Goal: Task Accomplishment & Management: Complete application form

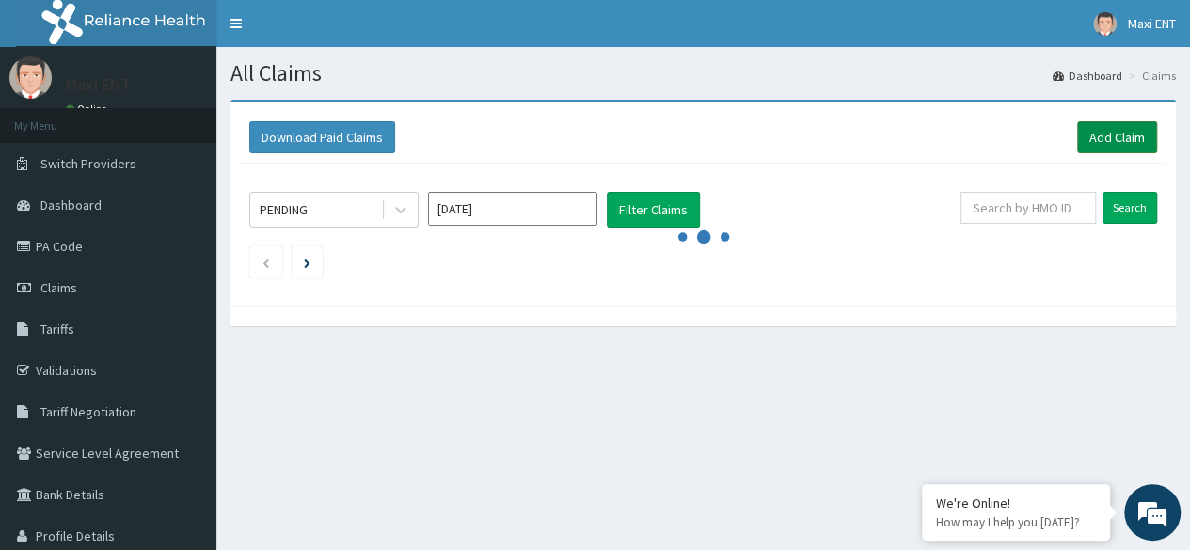
click at [1118, 142] on link "Add Claim" at bounding box center [1117, 137] width 80 height 32
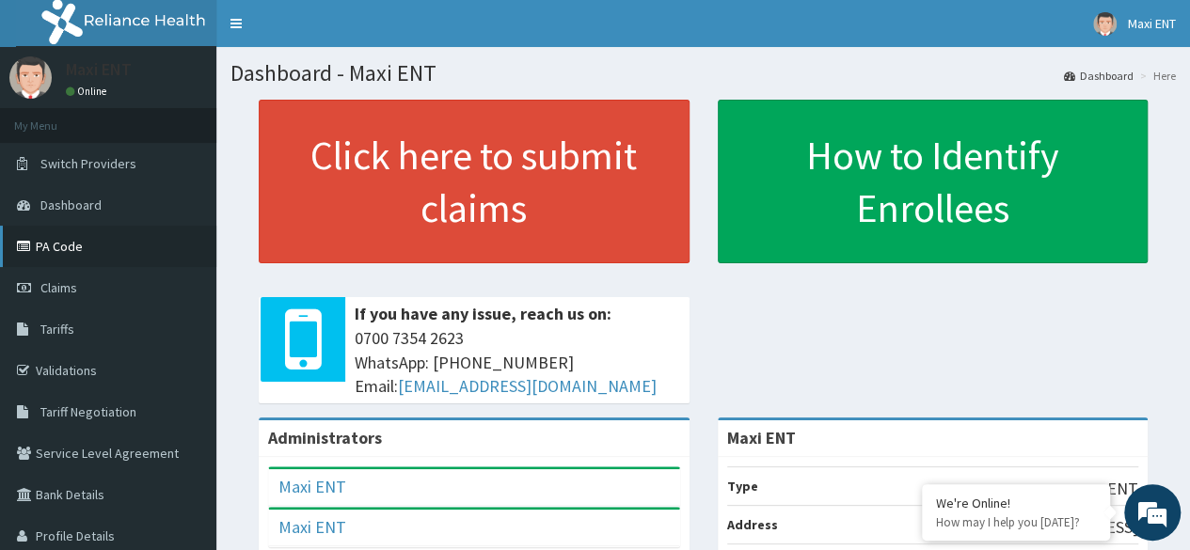
click at [71, 259] on link "PA Code" at bounding box center [108, 246] width 216 height 41
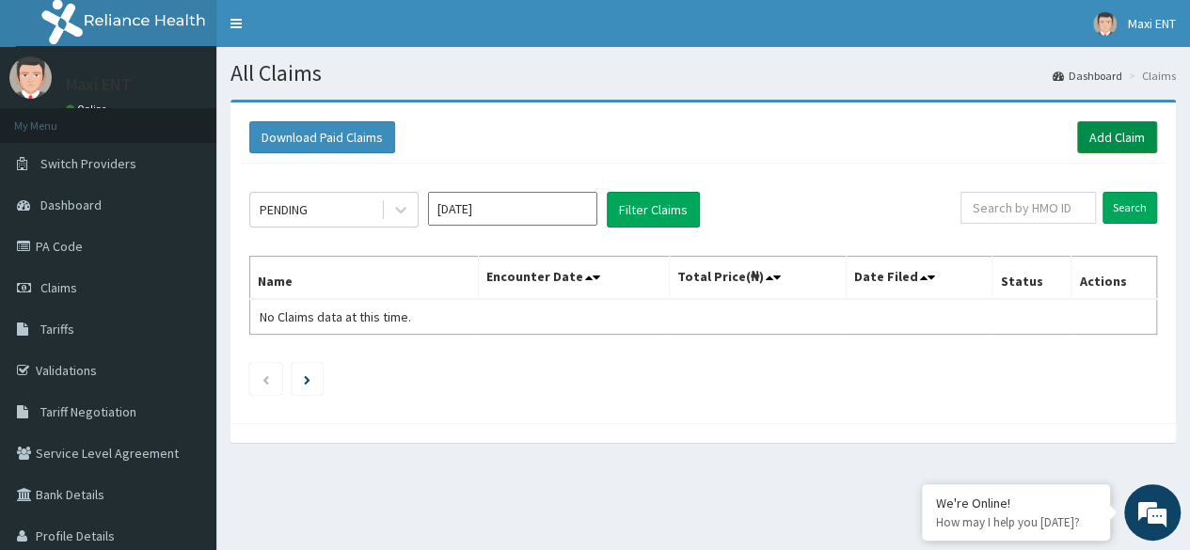
click at [1118, 132] on link "Add Claim" at bounding box center [1117, 137] width 80 height 32
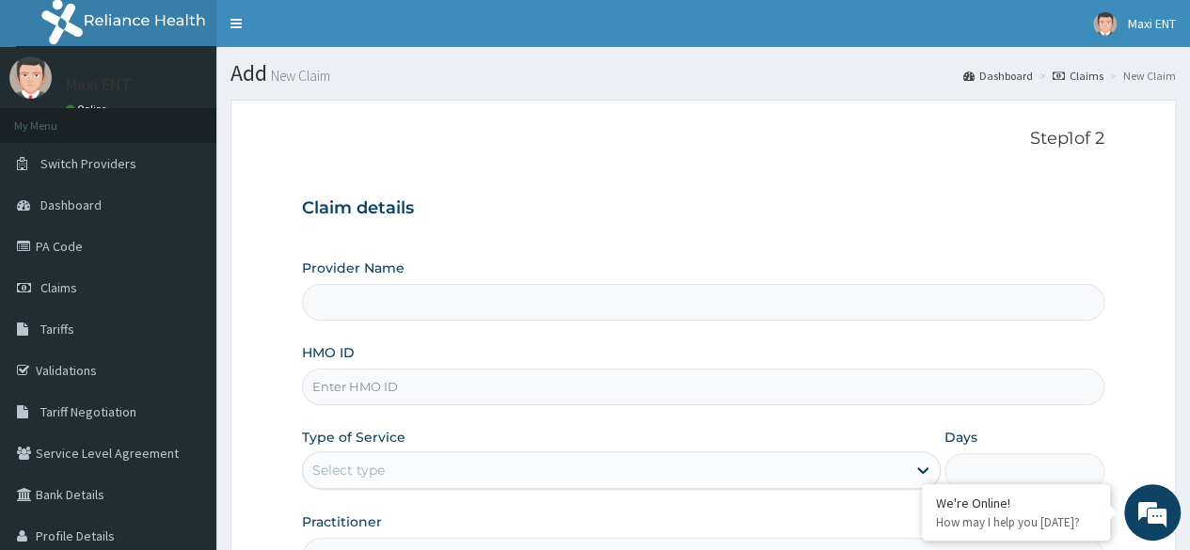
type input "Maxi ENT"
click at [1118, 132] on form "Step 1 of 2 Claim details Provider Name Maxi ENT HMO ID Type of Service Select …" at bounding box center [702, 405] width 945 height 611
click at [361, 389] on input "HMO ID" at bounding box center [703, 387] width 802 height 37
type input "SRF/10010/A"
click at [365, 462] on div "Select type" at bounding box center [348, 470] width 72 height 19
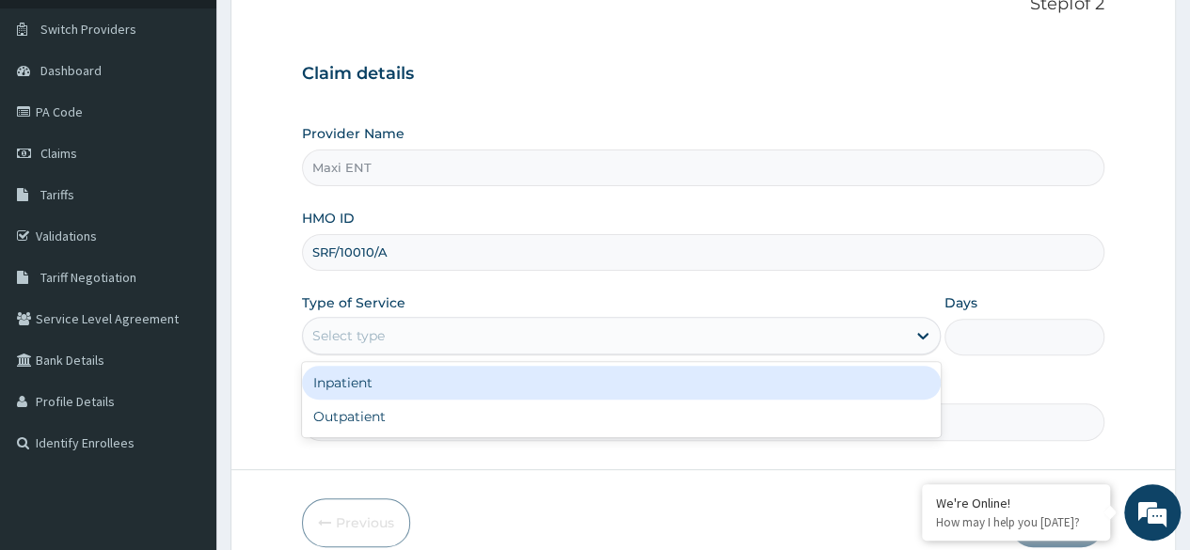
scroll to position [151, 0]
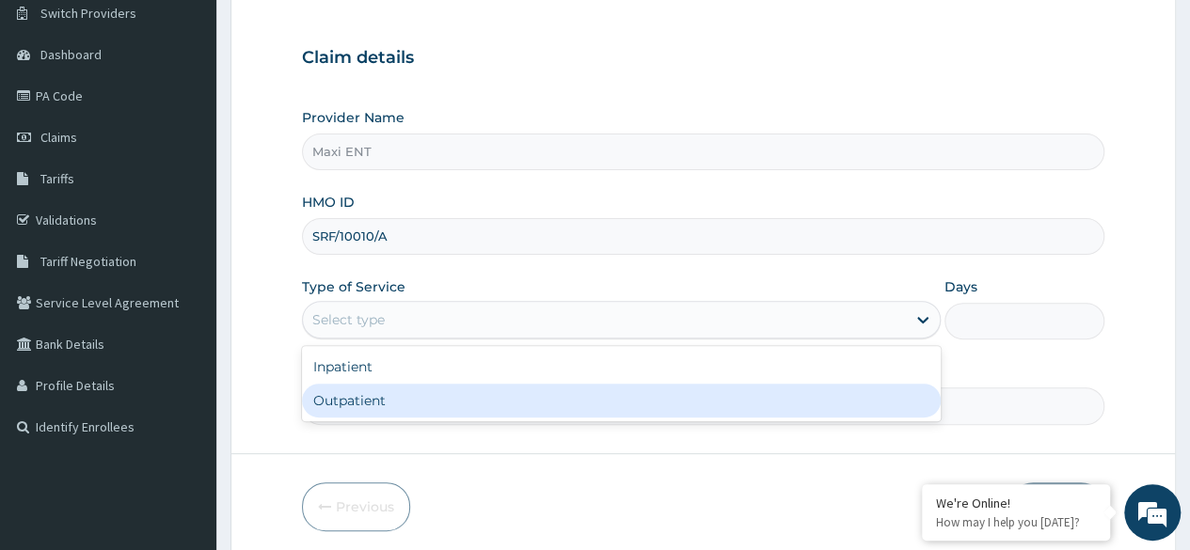
click at [506, 389] on div "Outpatient" at bounding box center [621, 401] width 639 height 34
type input "1"
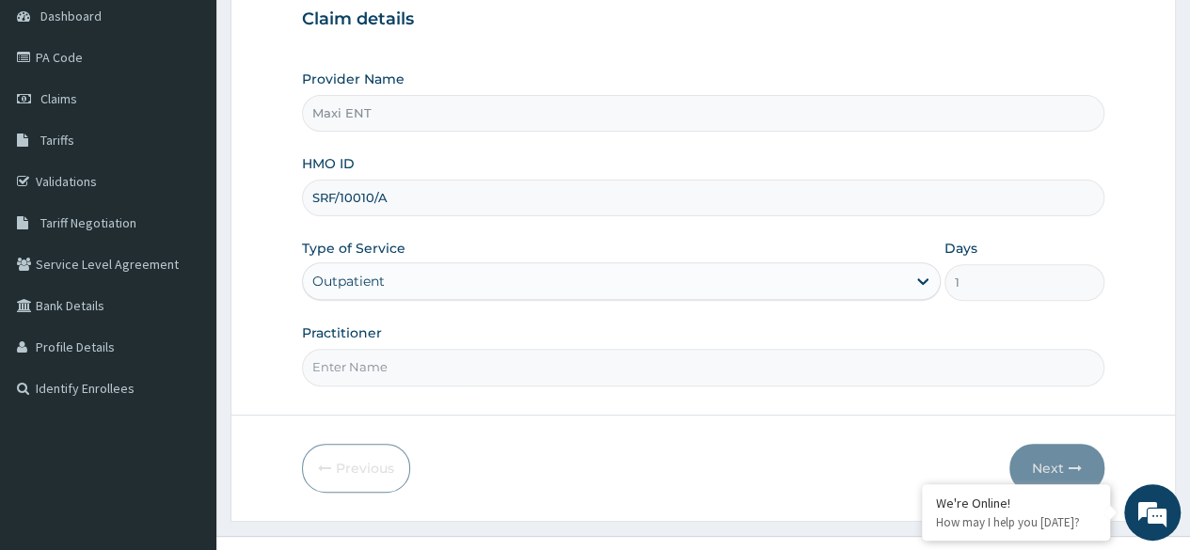
scroll to position [218, 0]
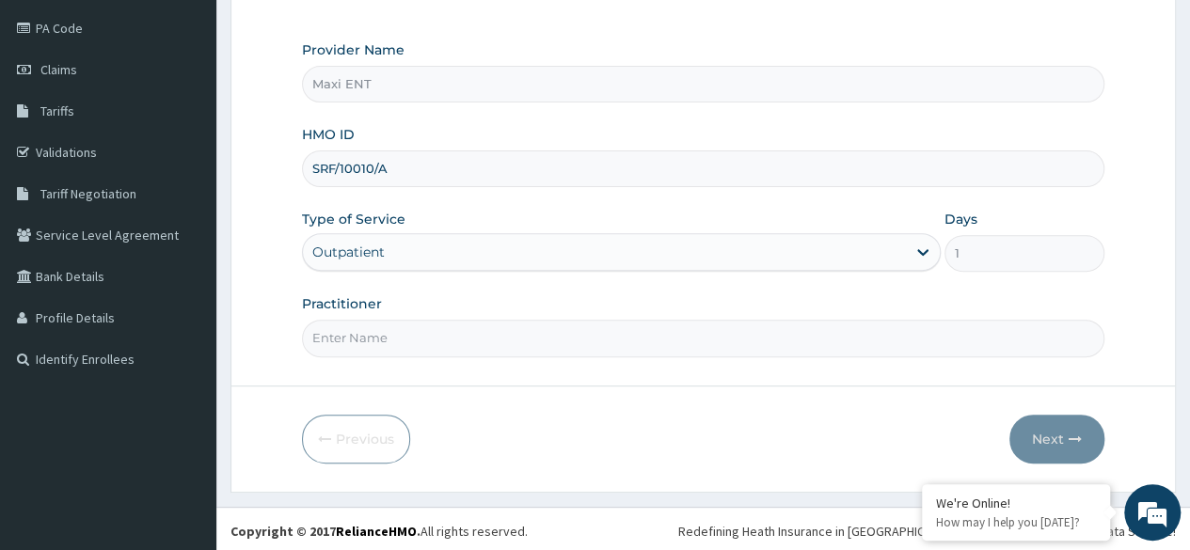
click at [627, 330] on input "Practitioner" at bounding box center [703, 338] width 802 height 37
type input "DR AKINOLA"
click at [1070, 419] on button "Next" at bounding box center [1056, 439] width 95 height 49
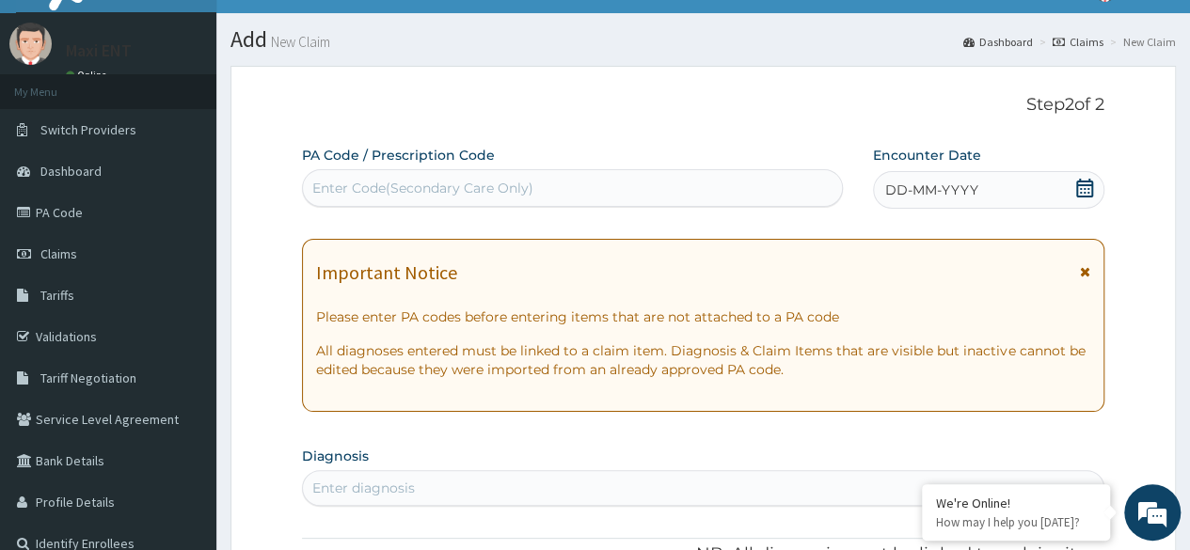
scroll to position [30, 0]
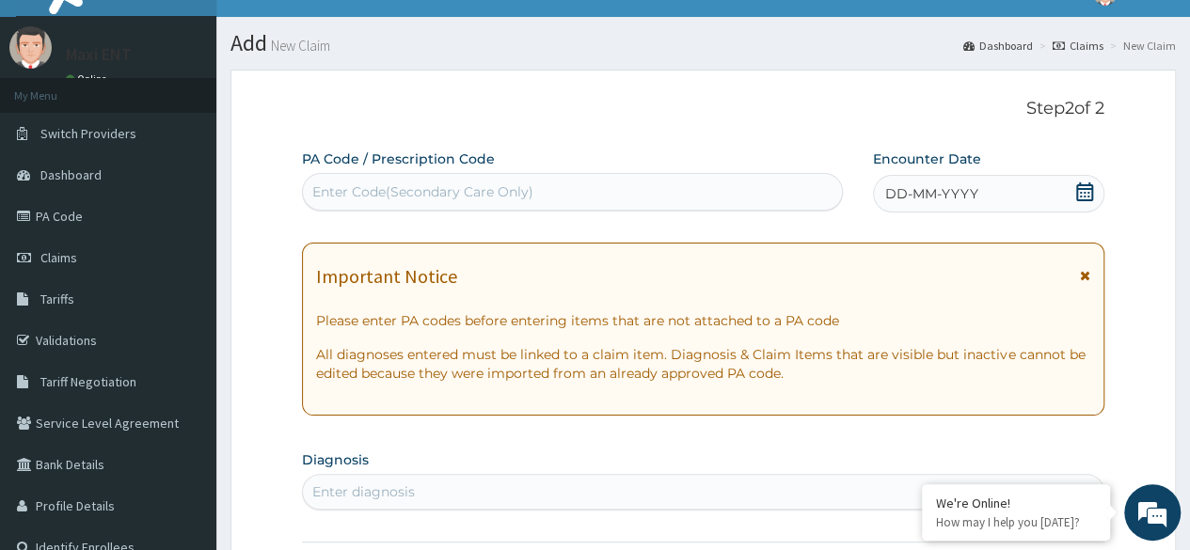
click at [379, 183] on div "Enter Code(Secondary Care Only)" at bounding box center [422, 191] width 221 height 19
paste input "PA/EB5C1C"
type input "PA/EB5C1C"
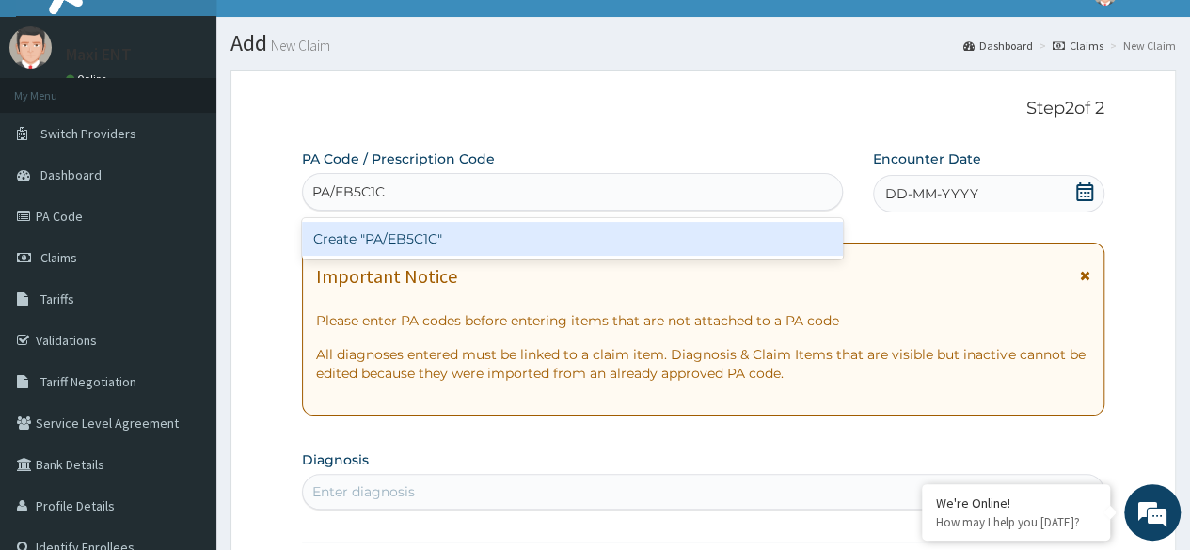
click at [433, 240] on div "Create "PA/EB5C1C"" at bounding box center [572, 239] width 540 height 34
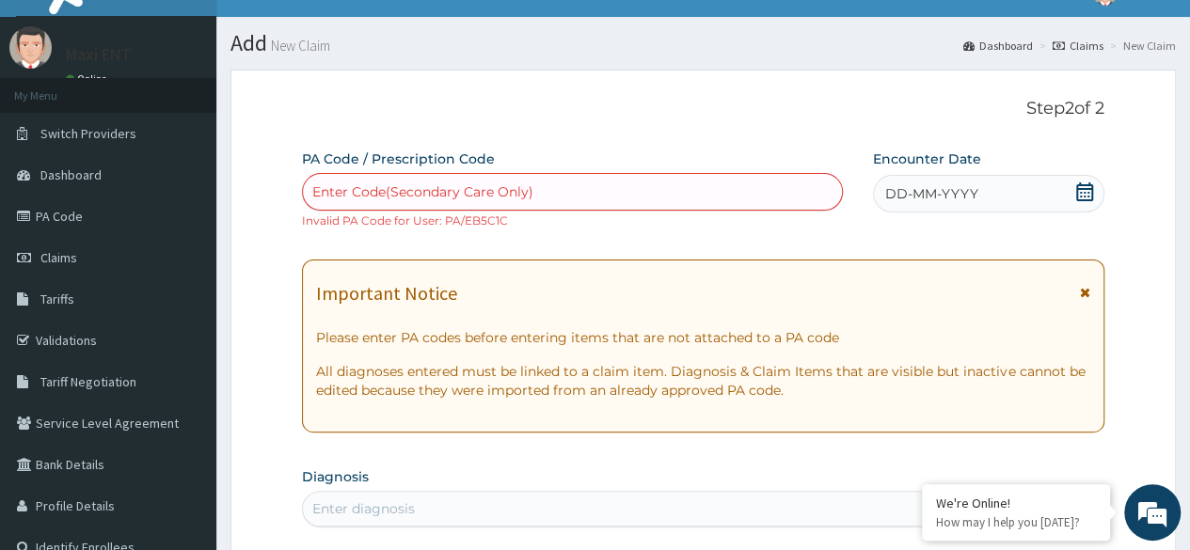
paste input "PA/EB5C1C"
type input "PA/EB5C1C"
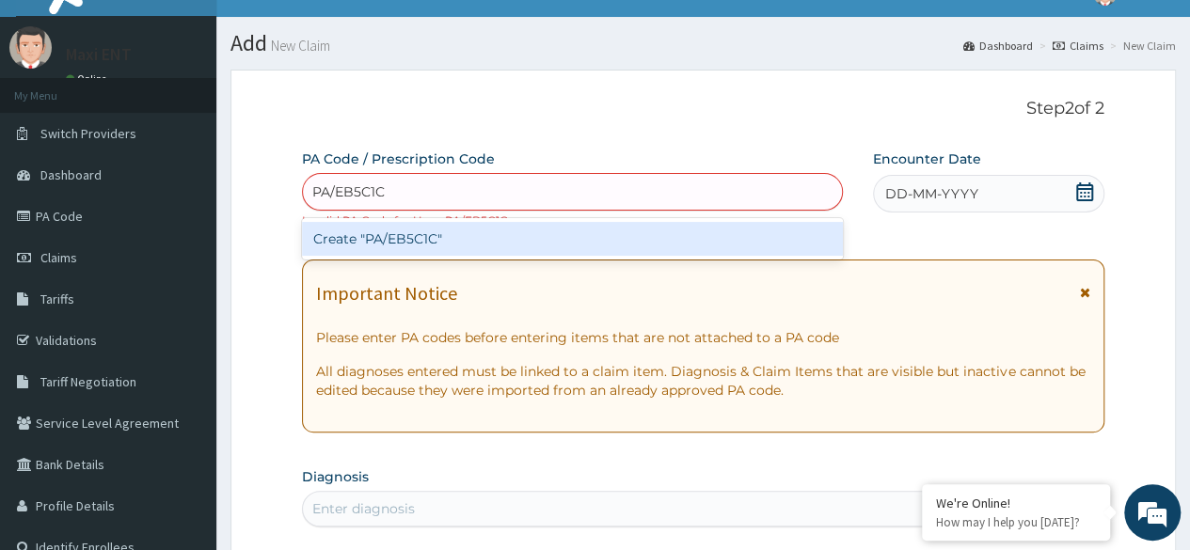
click at [442, 229] on div "Create "PA/EB5C1C"" at bounding box center [572, 239] width 540 height 34
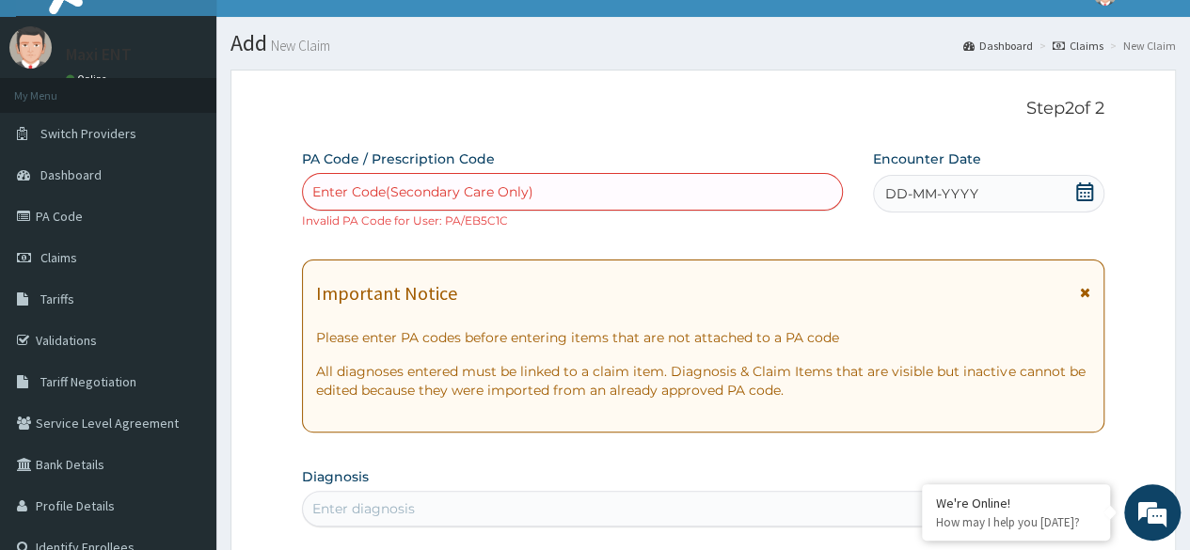
click at [517, 195] on div "Enter Code(Secondary Care Only)" at bounding box center [422, 191] width 221 height 19
paste input "PA/520A0E"
type input "PA/520A0E"
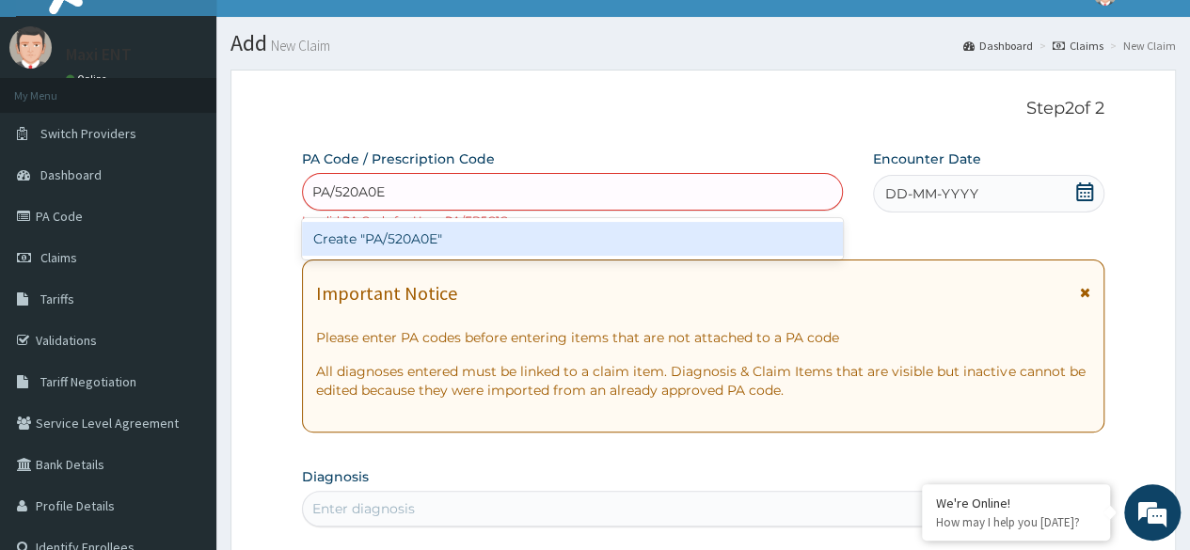
click at [439, 231] on div "Create "PA/520A0E"" at bounding box center [572, 239] width 540 height 34
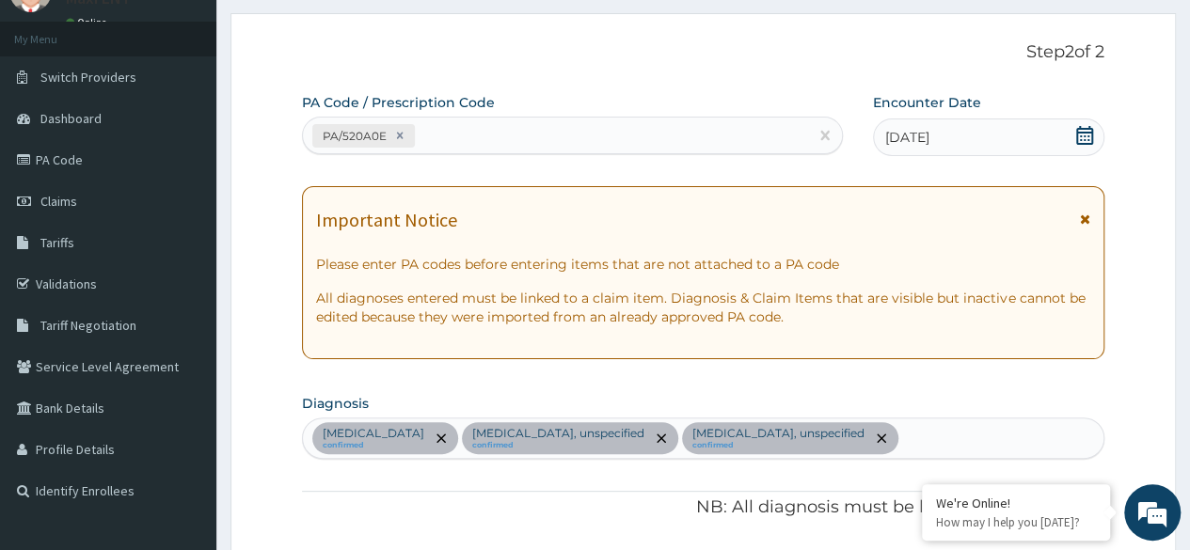
scroll to position [62, 0]
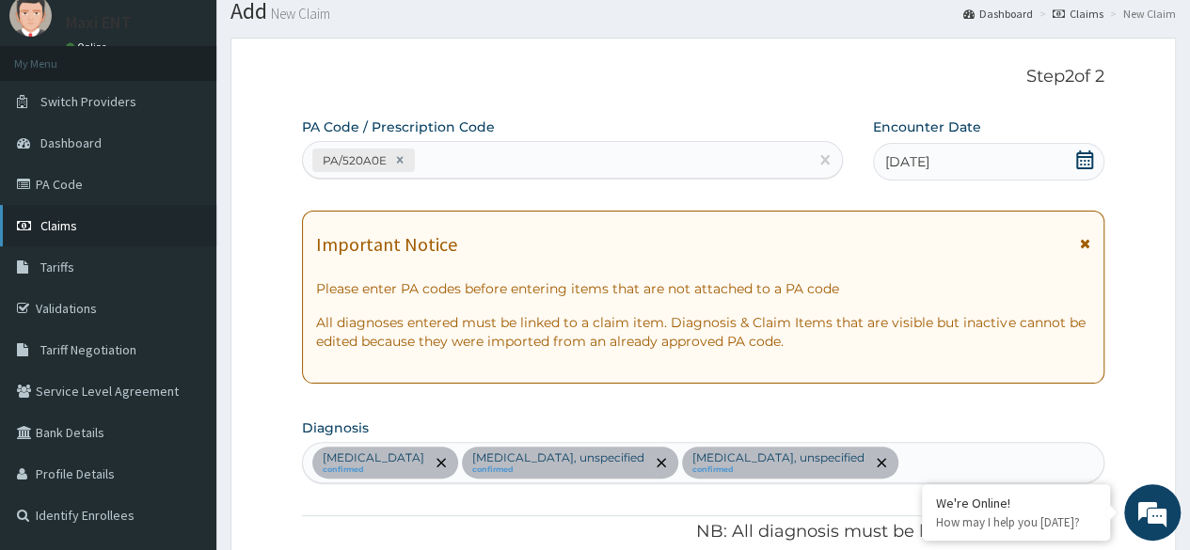
click at [90, 226] on link "Claims" at bounding box center [108, 225] width 216 height 41
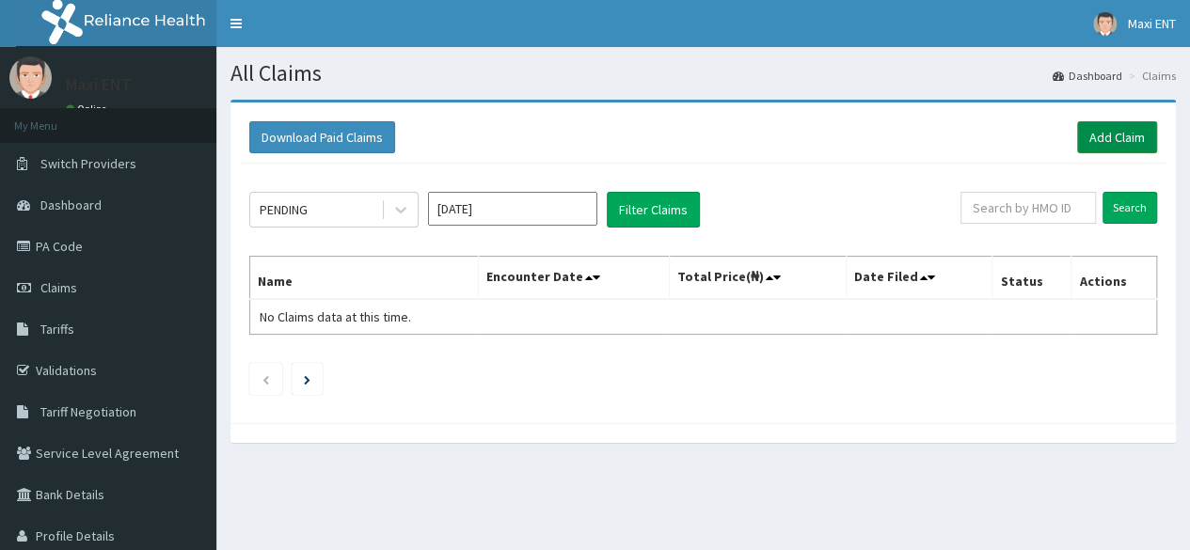
click at [1102, 135] on link "Add Claim" at bounding box center [1117, 137] width 80 height 32
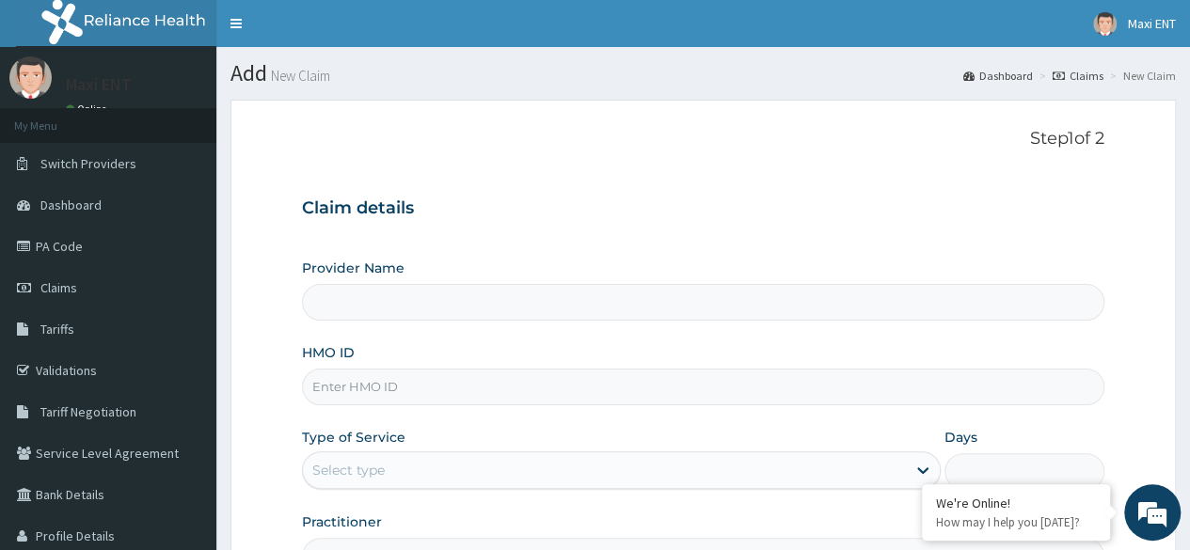
type input "Maxi ENT"
click at [348, 389] on input "HMO ID" at bounding box center [703, 387] width 802 height 37
type input "SKN/10015/A"
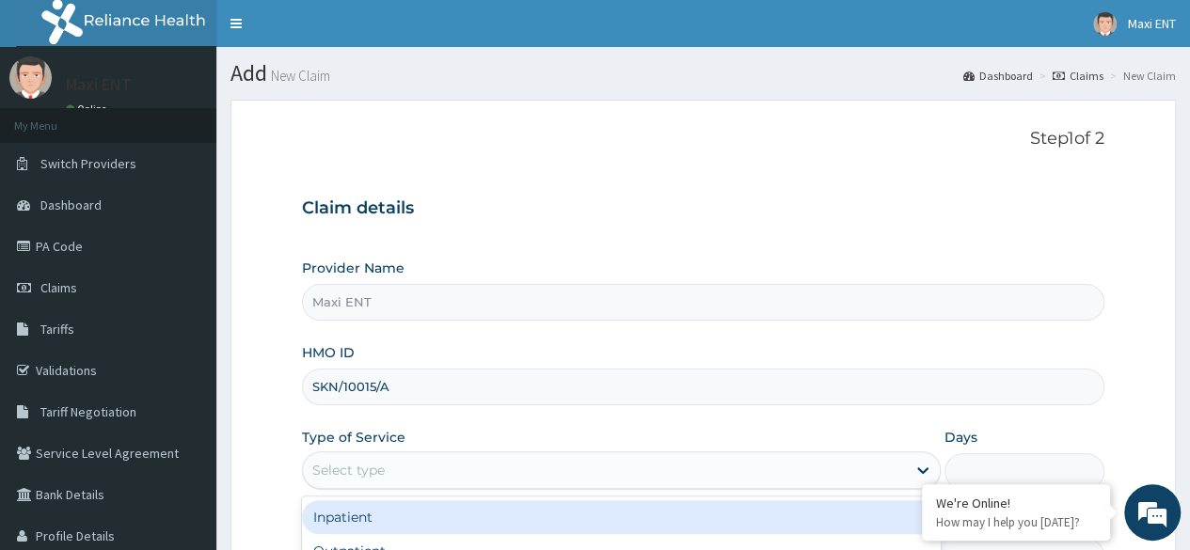
click at [344, 465] on div "Select type" at bounding box center [348, 470] width 72 height 19
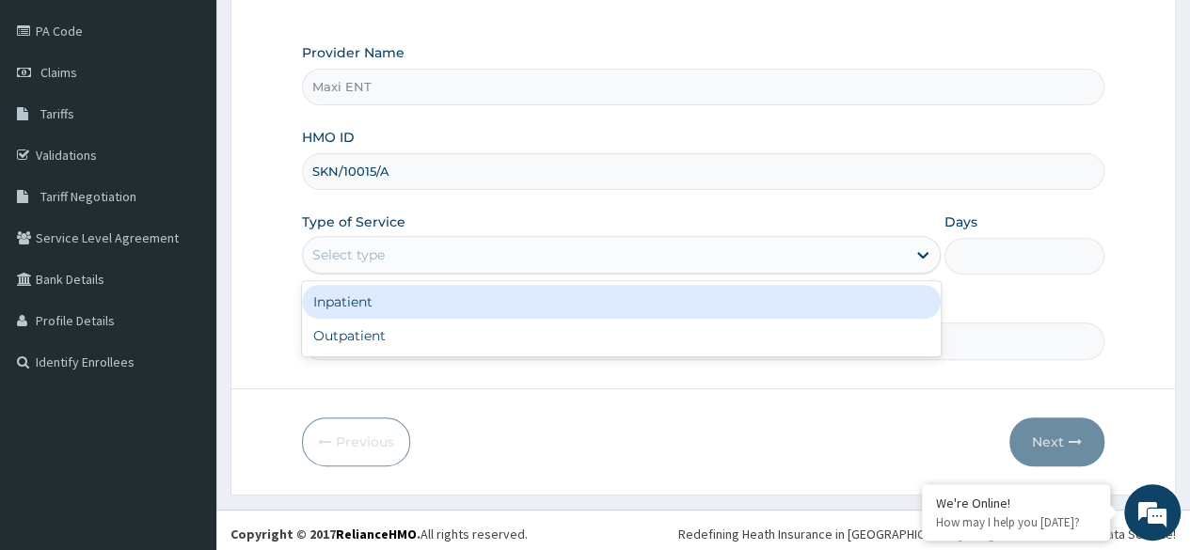
scroll to position [218, 0]
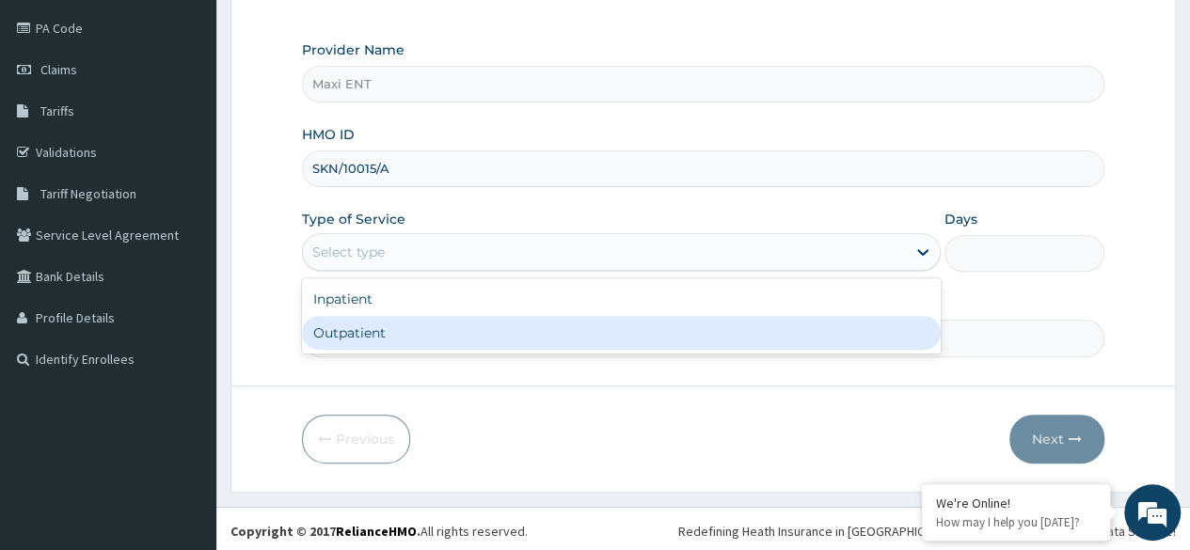
click at [619, 337] on div "Outpatient" at bounding box center [621, 333] width 639 height 34
type input "1"
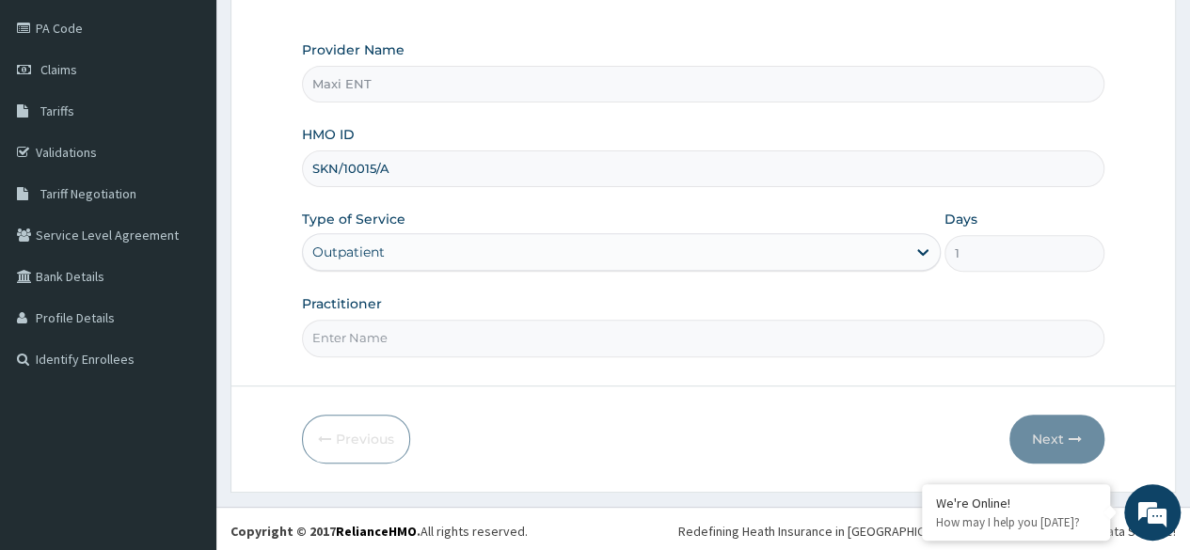
click at [672, 328] on input "Practitioner" at bounding box center [703, 338] width 802 height 37
type input "[PERSON_NAME]"
click at [1043, 444] on button "Next" at bounding box center [1056, 439] width 95 height 49
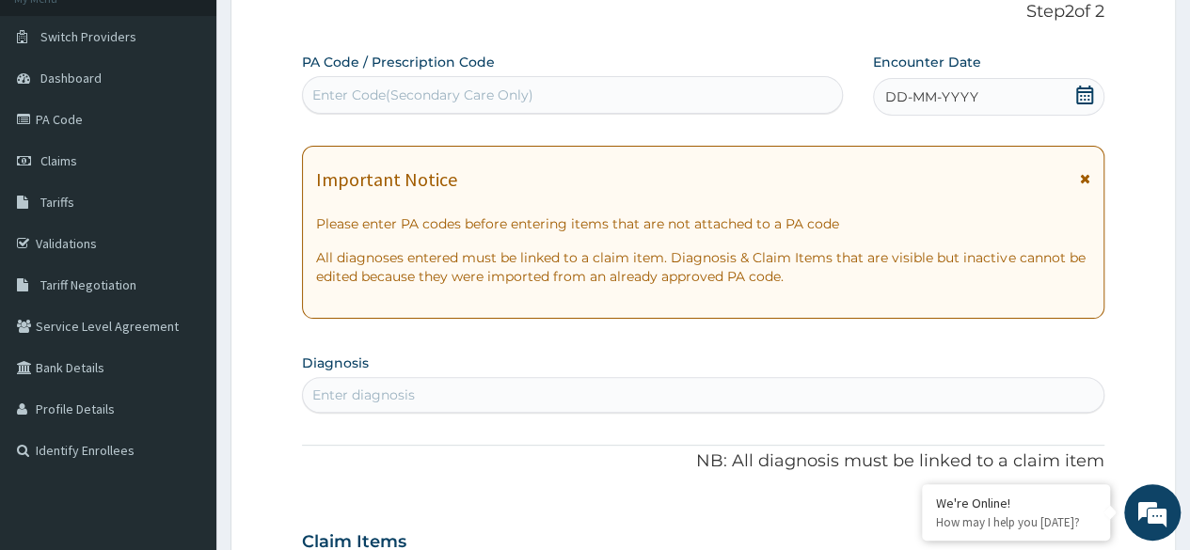
scroll to position [105, 0]
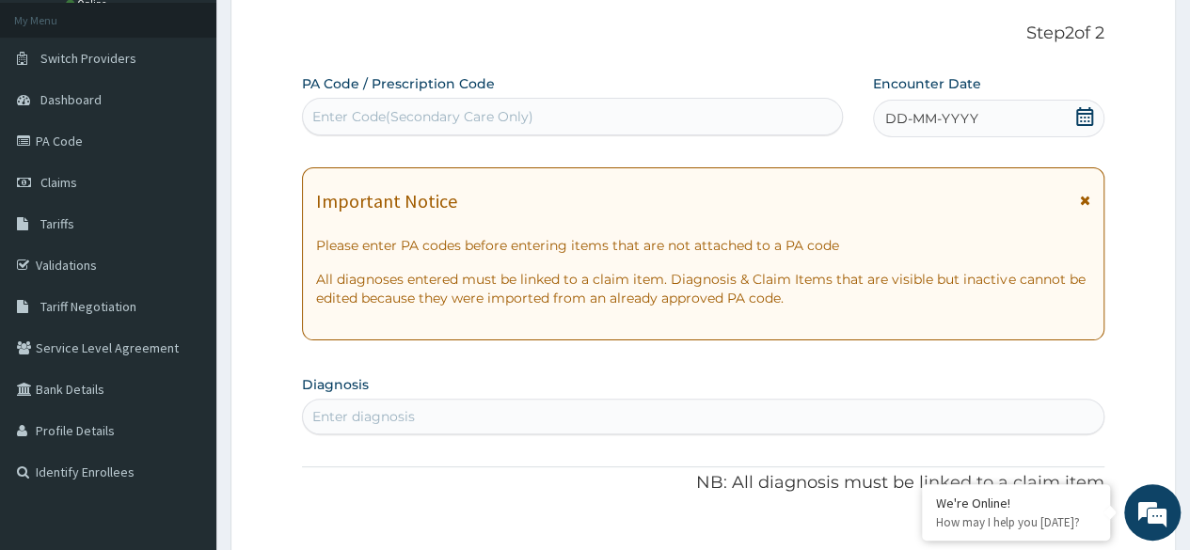
click at [500, 119] on div "Enter Code(Secondary Care Only)" at bounding box center [422, 116] width 221 height 19
paste input "PA/EB5C1C"
type input "PA/EB5C1C"
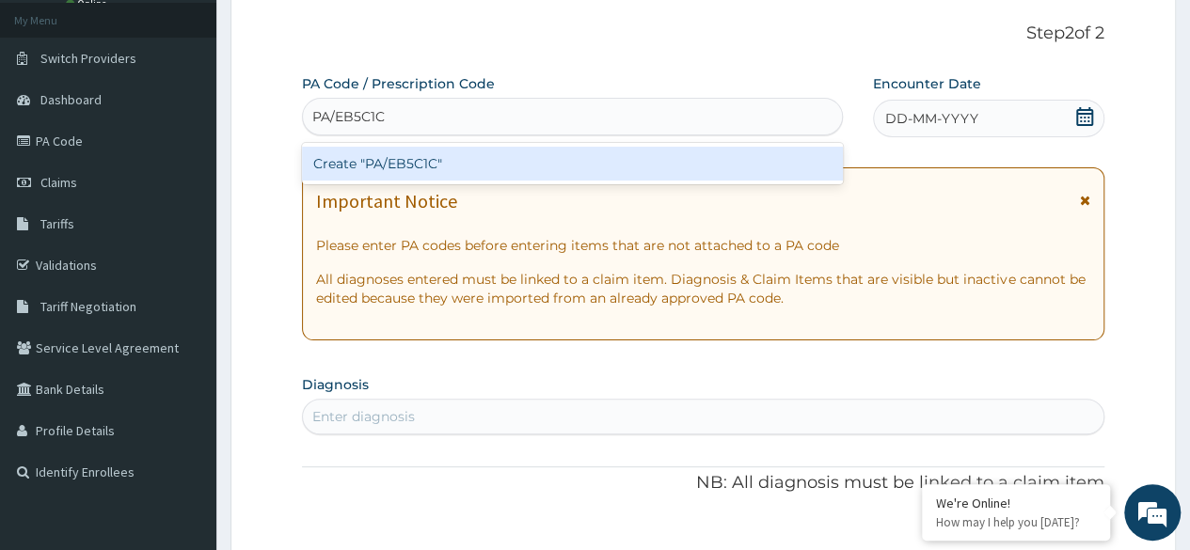
click at [427, 163] on div "Create "PA/EB5C1C"" at bounding box center [572, 164] width 540 height 34
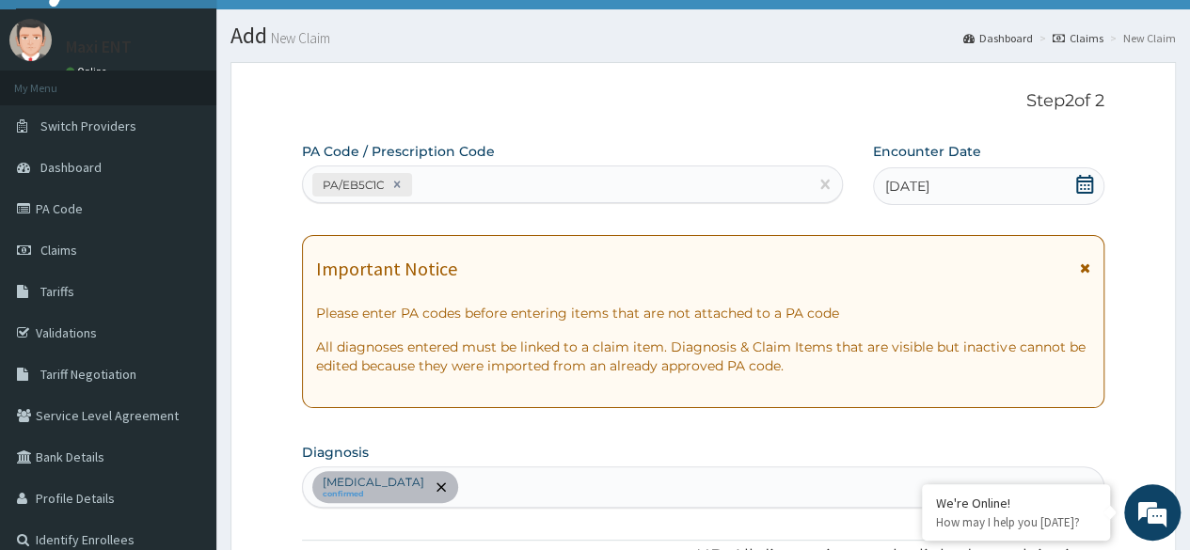
scroll to position [0, 0]
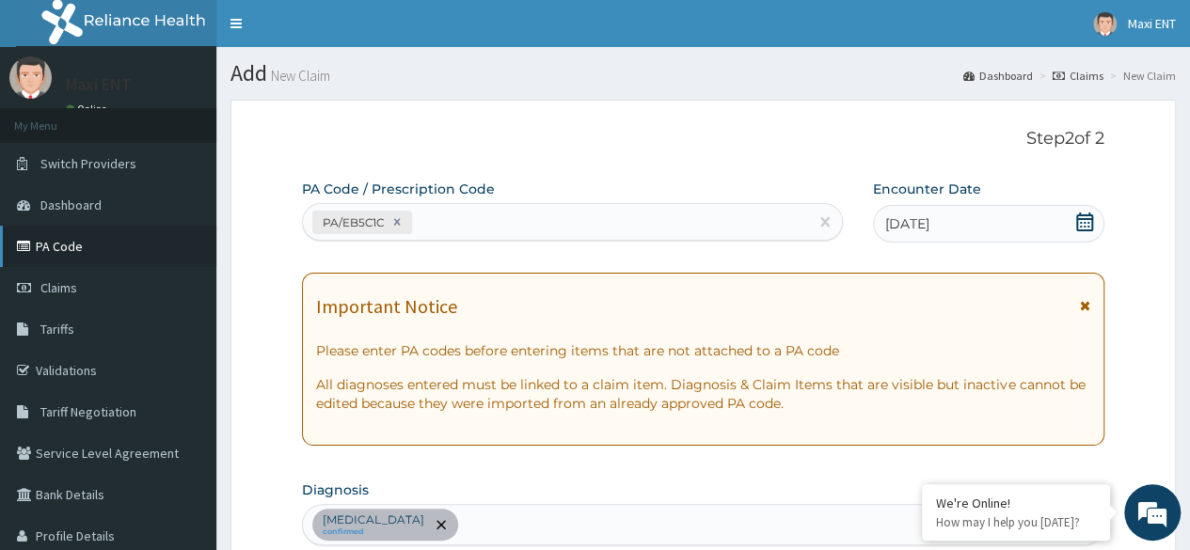
click at [41, 246] on link "PA Code" at bounding box center [108, 246] width 216 height 41
